Goal: Information Seeking & Learning: Learn about a topic

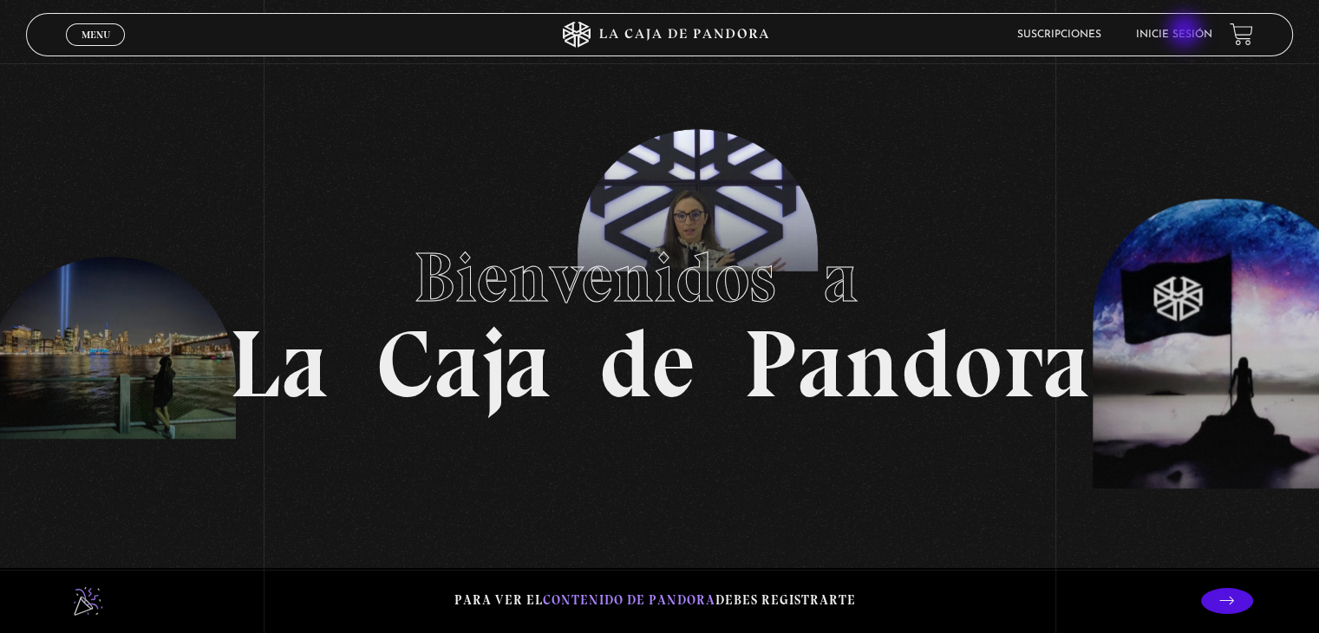
click at [1186, 32] on link "Inicie sesión" at bounding box center [1174, 34] width 76 height 10
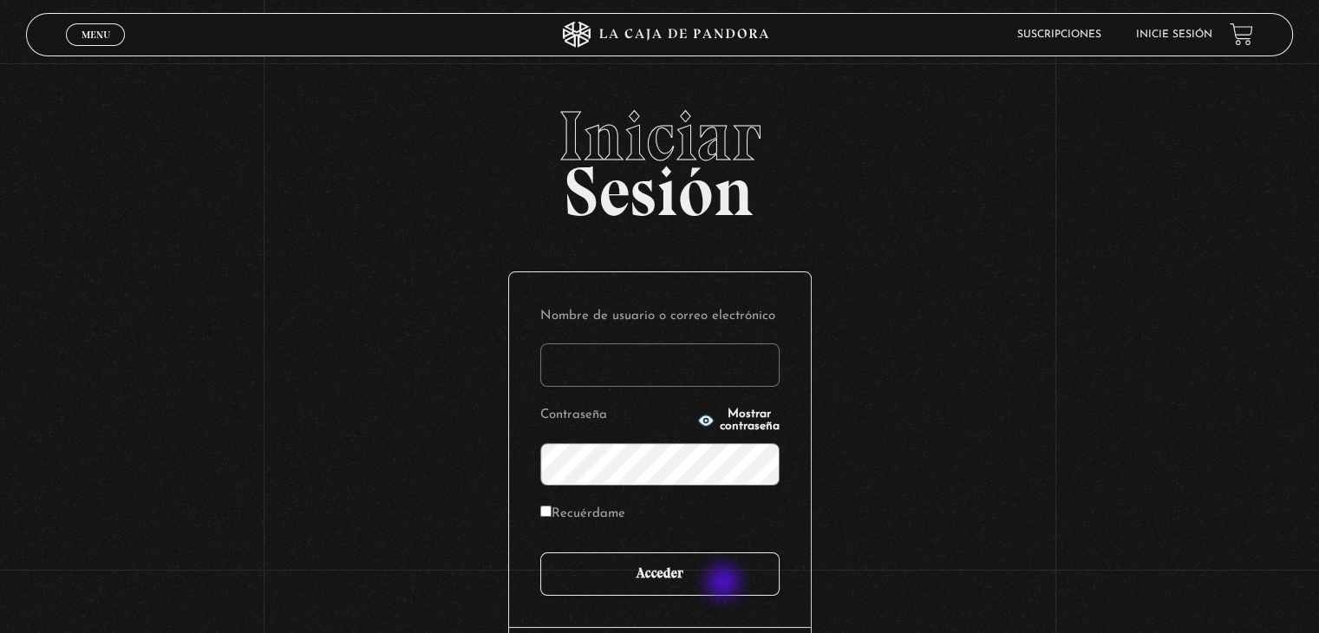
type input "[EMAIL_ADDRESS][DOMAIN_NAME]"
click at [725, 584] on input "Acceder" at bounding box center [659, 573] width 239 height 43
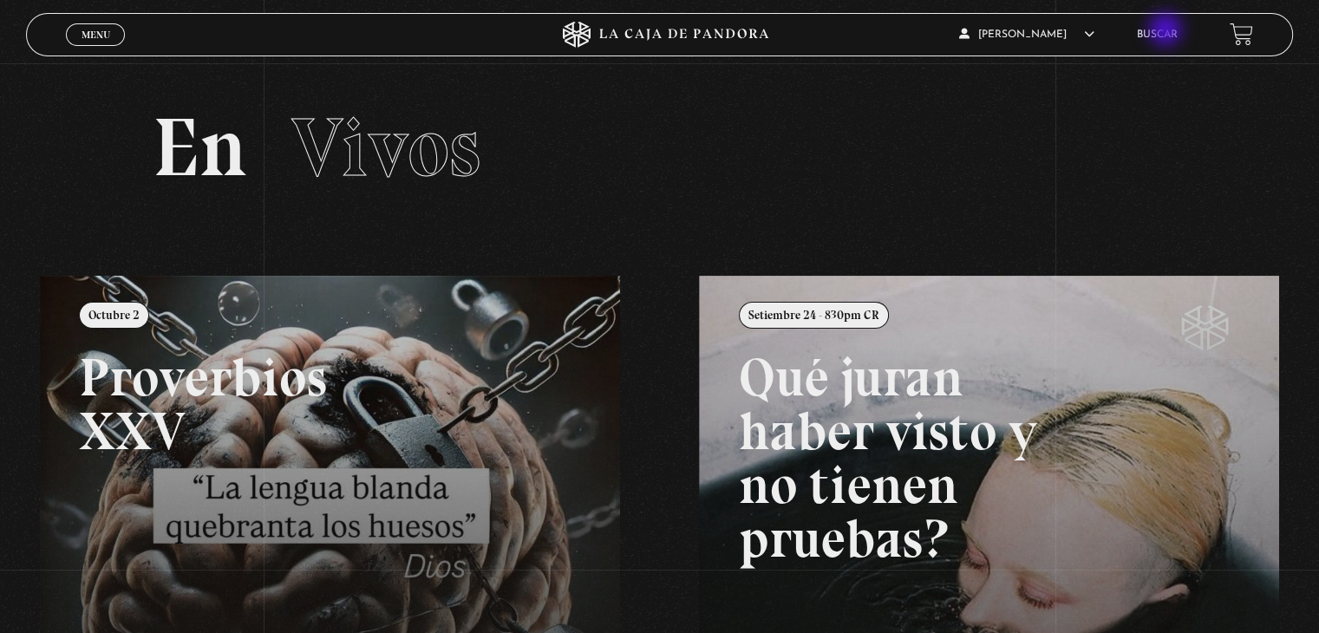
click at [1167, 31] on link "Buscar" at bounding box center [1157, 34] width 41 height 10
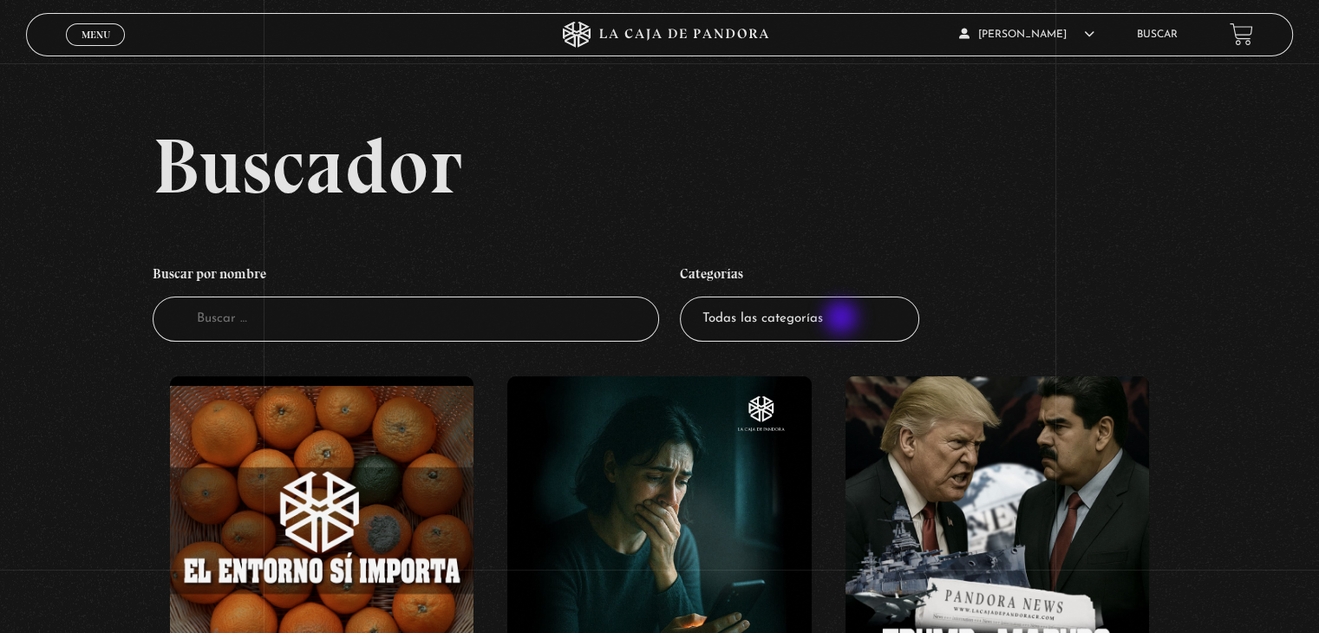
click at [843, 319] on select "Todas las categorías 11:11 Humanitario (1) Amo los [DATE] (4) Análisis de serie…" at bounding box center [799, 320] width 239 height 46
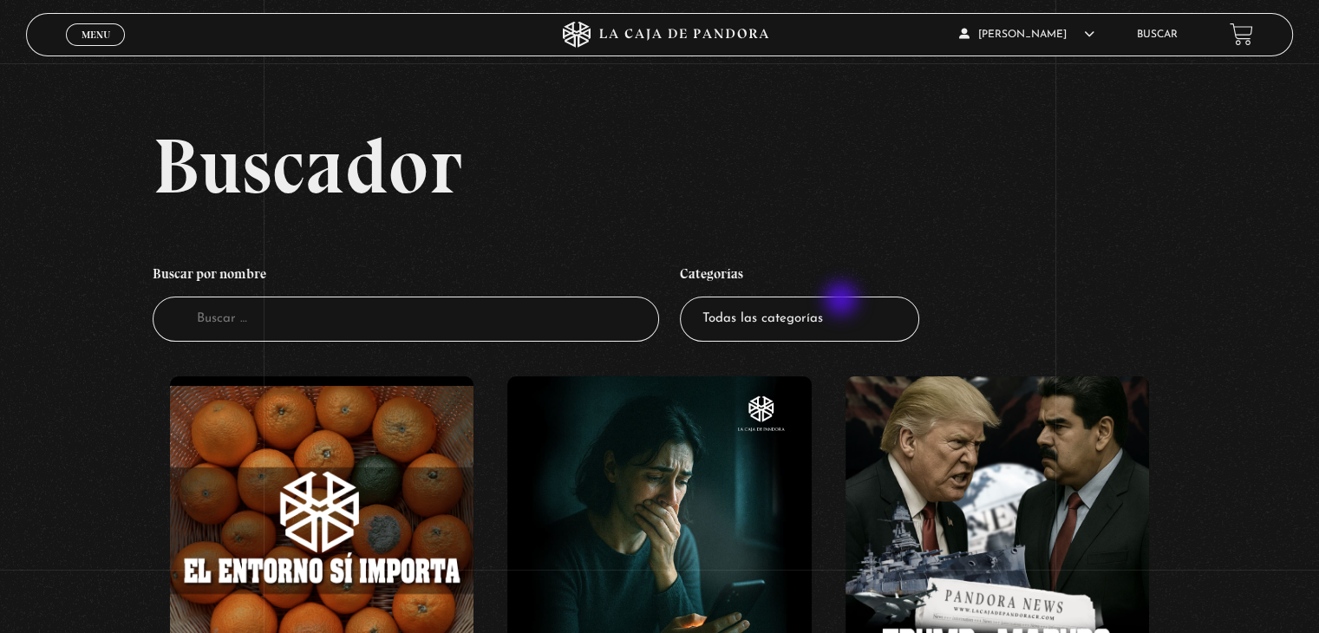
select select "mundo-espiritual"
click at [686, 297] on select "Todas las categorías 11:11 Humanitario (1) Amo los Lunes (4) Análisis de series…" at bounding box center [799, 320] width 239 height 46
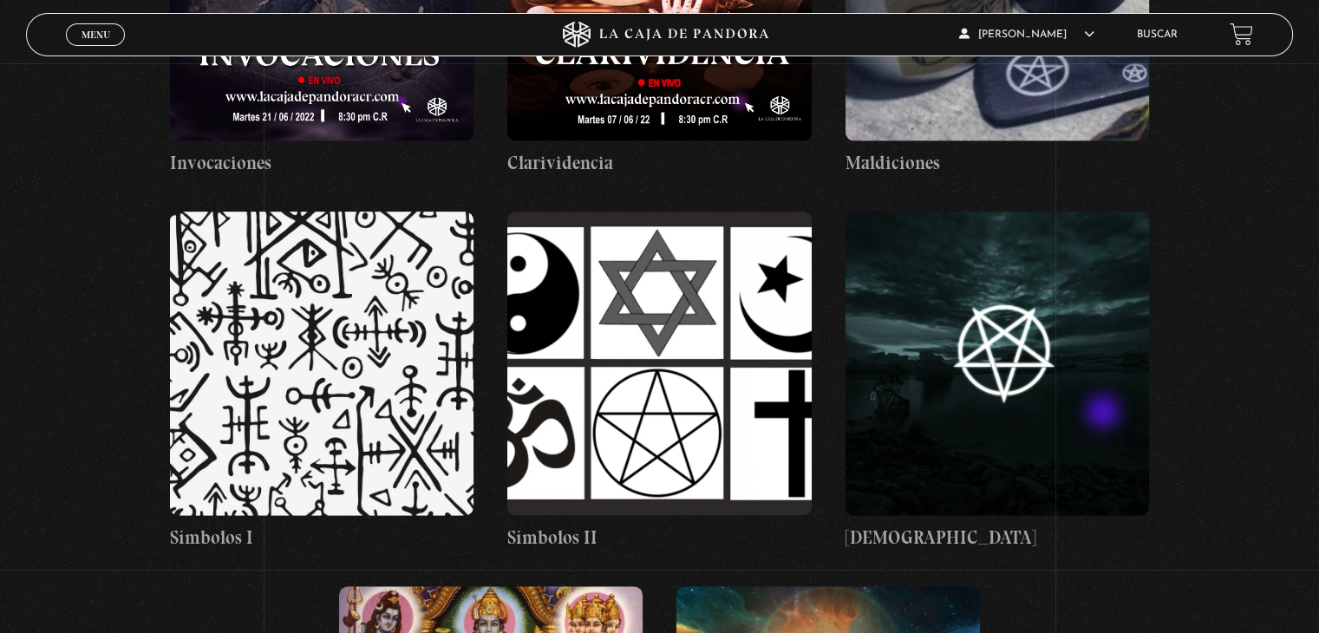
scroll to position [2081, 0]
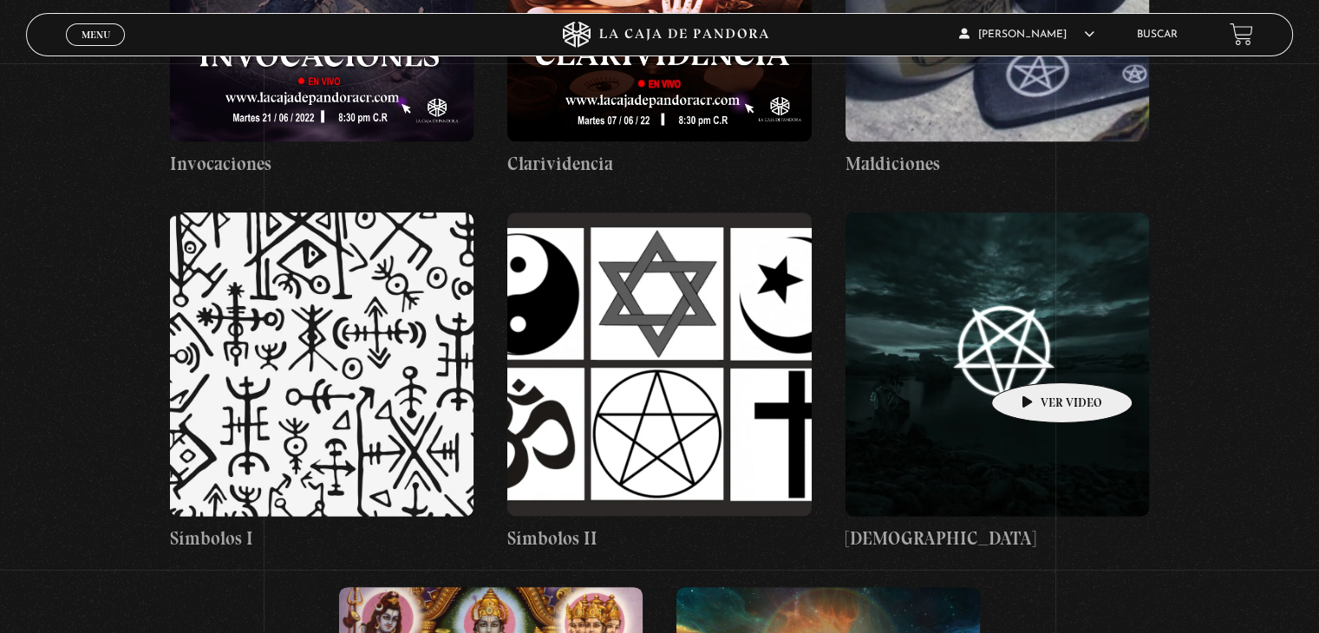
click at [1034, 356] on figure at bounding box center [996, 363] width 303 height 303
